Goal: Find specific page/section: Find specific page/section

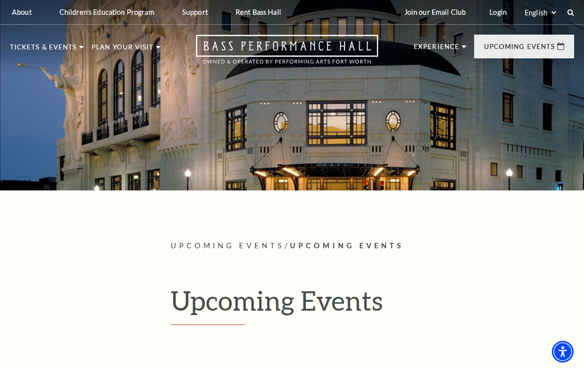
click at [311, 333] on link "View Full Calendar" at bounding box center [291, 337] width 109 height 39
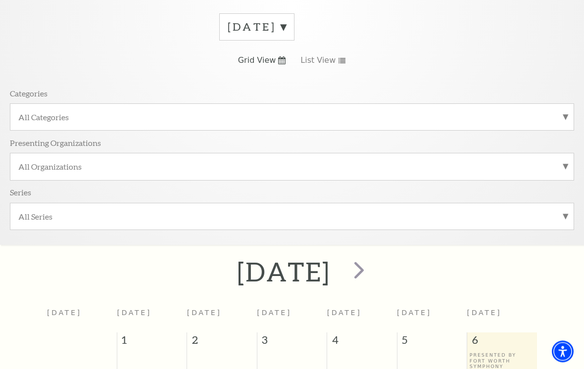
click at [34, 118] on label "All Categories" at bounding box center [291, 117] width 547 height 10
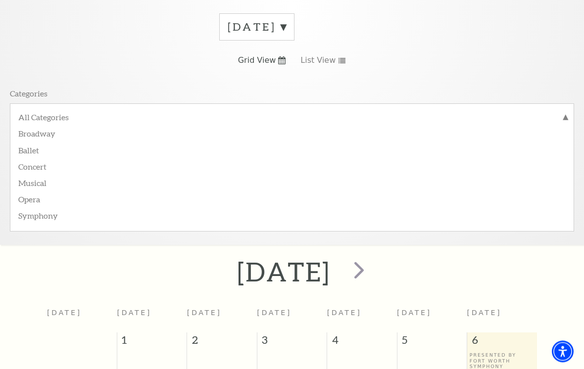
scroll to position [142, 0]
click at [33, 132] on label "Broadway" at bounding box center [291, 133] width 547 height 16
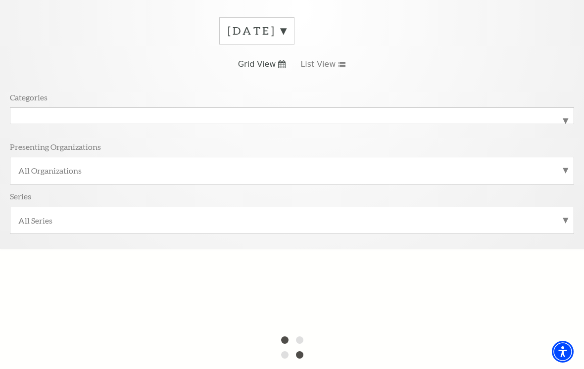
scroll to position [129, 0]
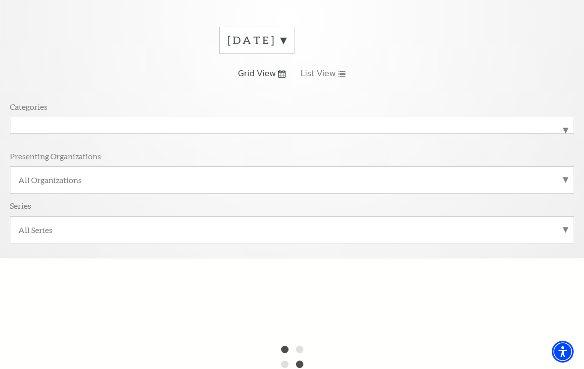
click at [46, 125] on label "Broadway" at bounding box center [291, 125] width 547 height 0
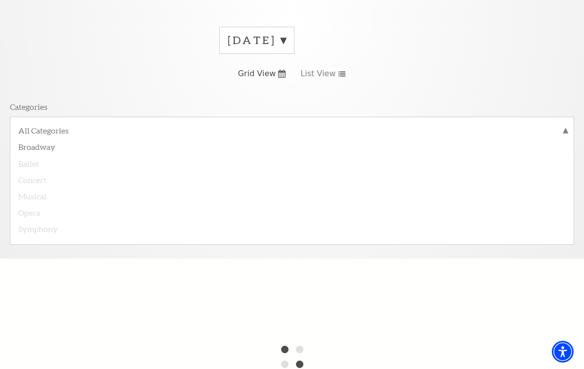
click at [39, 145] on label "Broadway" at bounding box center [291, 146] width 547 height 16
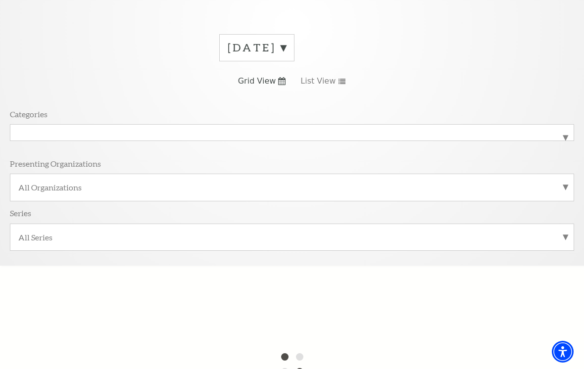
scroll to position [116, 0]
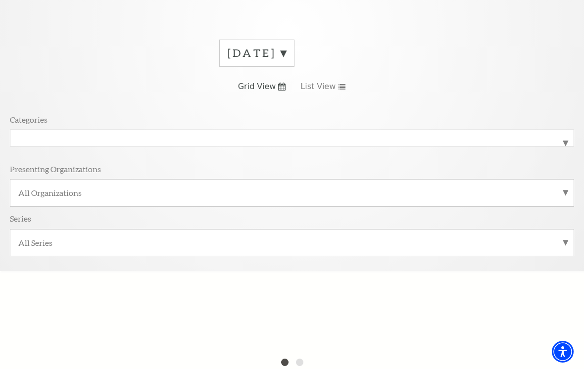
click at [32, 189] on label "All Organizations" at bounding box center [291, 193] width 547 height 10
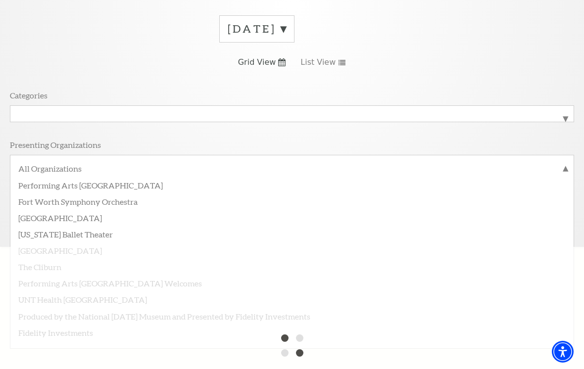
scroll to position [140, 0]
click at [0, 140] on html "*{ pointer-events: fill; } Select: English Español Tickets & Events Now On Sale…" at bounding box center [292, 44] width 584 height 369
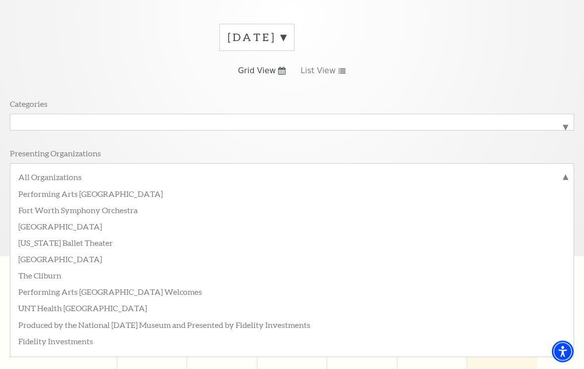
click at [17, 131] on div "All Categories Broadway" at bounding box center [292, 122] width 564 height 17
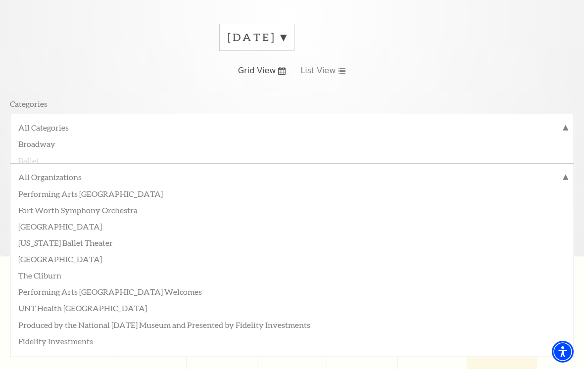
click at [19, 99] on p "Categories" at bounding box center [29, 103] width 38 height 10
click at [564, 124] on label "All Categories" at bounding box center [291, 128] width 547 height 13
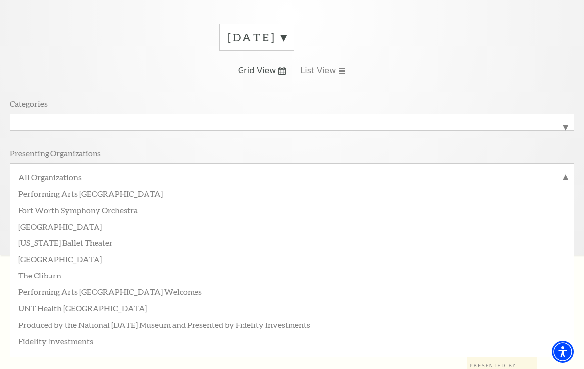
scroll to position [115, 0]
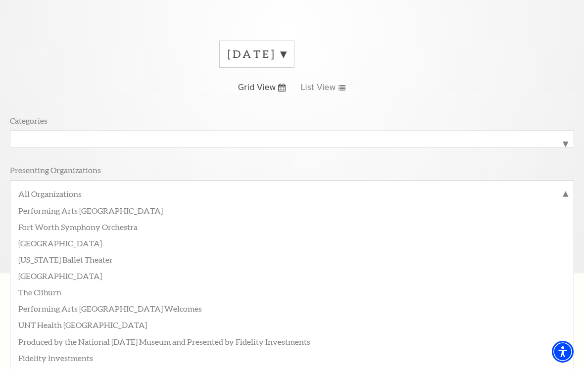
click at [563, 176] on div "Presenting Organizations" at bounding box center [292, 172] width 564 height 15
click at [560, 191] on label "All Organizations" at bounding box center [291, 195] width 547 height 13
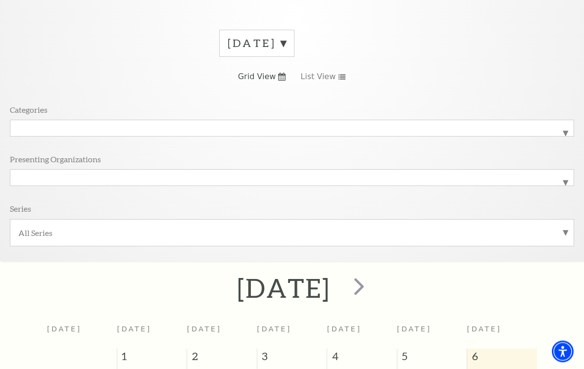
scroll to position [125, 0]
click at [32, 129] on label "All Categories" at bounding box center [291, 129] width 547 height 0
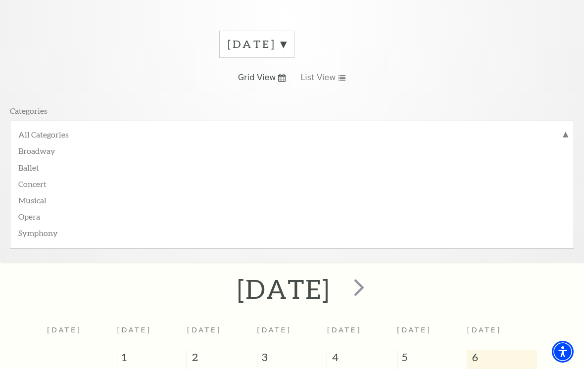
click at [32, 151] on label "Broadway" at bounding box center [291, 150] width 547 height 16
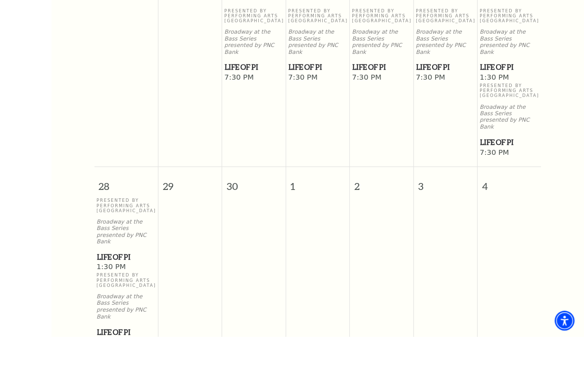
scroll to position [667, 0]
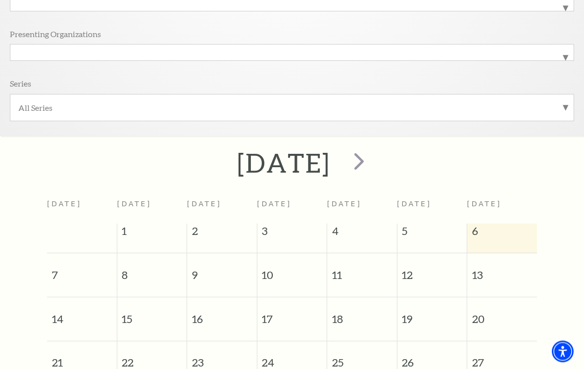
click at [373, 166] on span "next" at bounding box center [359, 161] width 28 height 28
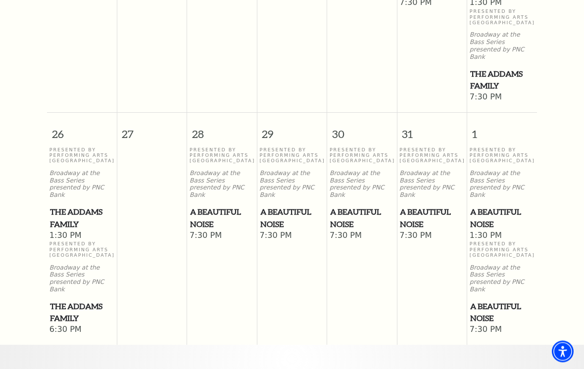
scroll to position [877, 0]
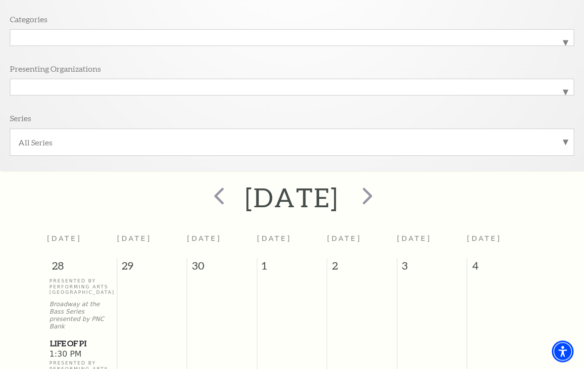
click at [382, 202] on span "next" at bounding box center [367, 196] width 28 height 28
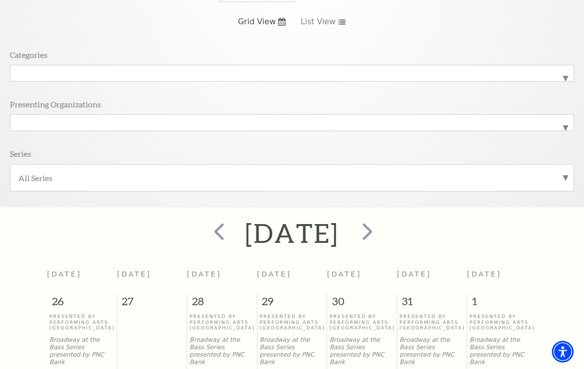
scroll to position [179, 0]
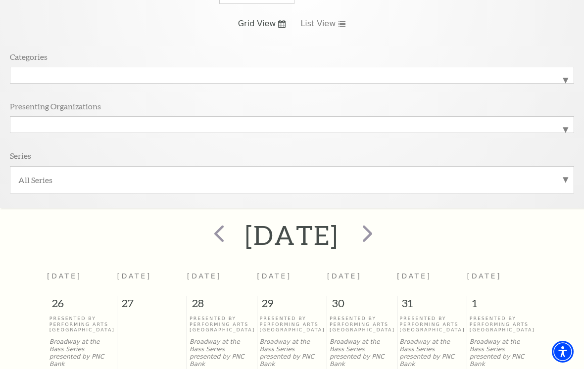
click at [382, 240] on span "next" at bounding box center [367, 233] width 28 height 28
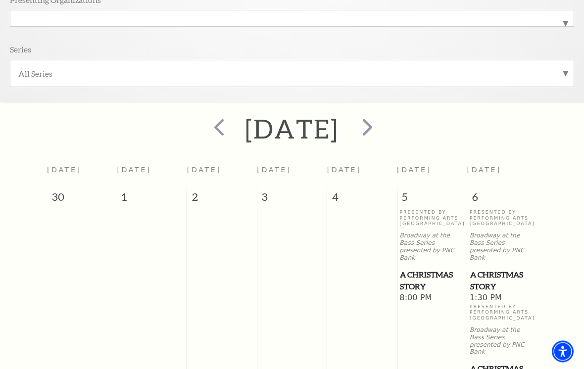
scroll to position [285, 0]
click at [382, 132] on span "next" at bounding box center [367, 127] width 28 height 28
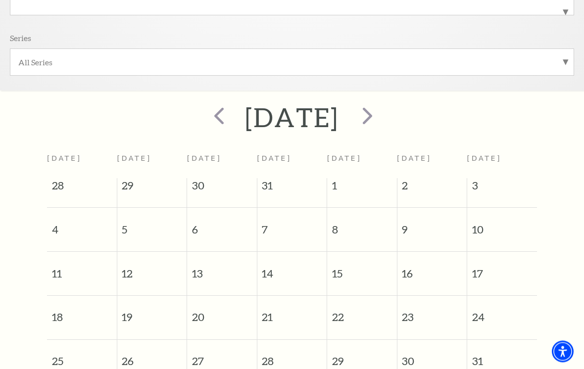
scroll to position [296, 0]
click at [382, 117] on span "next" at bounding box center [367, 115] width 28 height 28
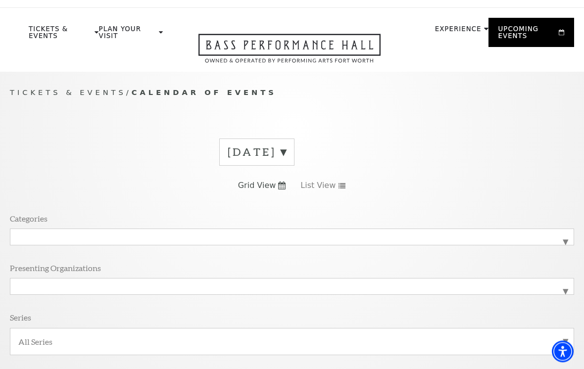
scroll to position [0, 0]
